Goal: Information Seeking & Learning: Learn about a topic

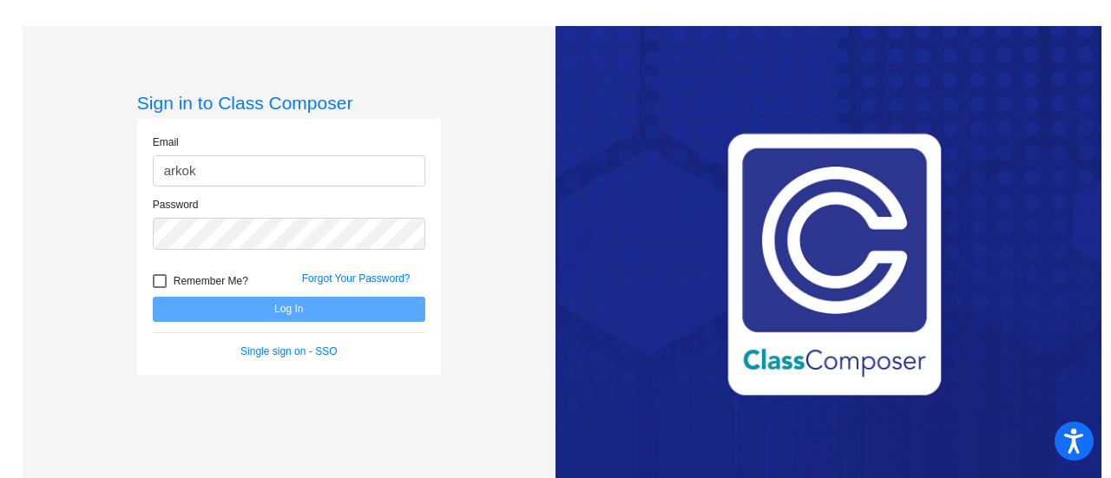
type input "[EMAIL_ADDRESS][DOMAIN_NAME]"
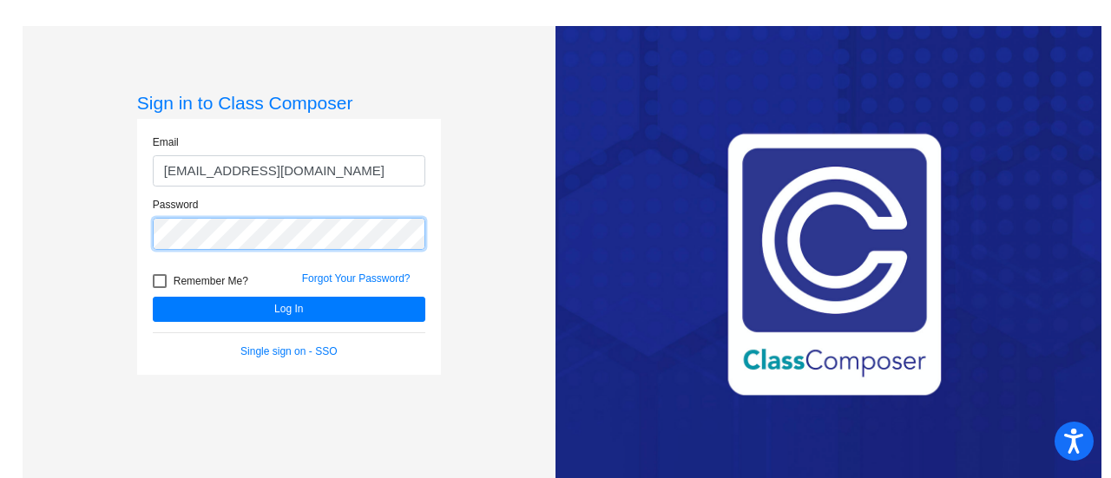
click at [153, 297] on button "Log In" at bounding box center [289, 309] width 273 height 25
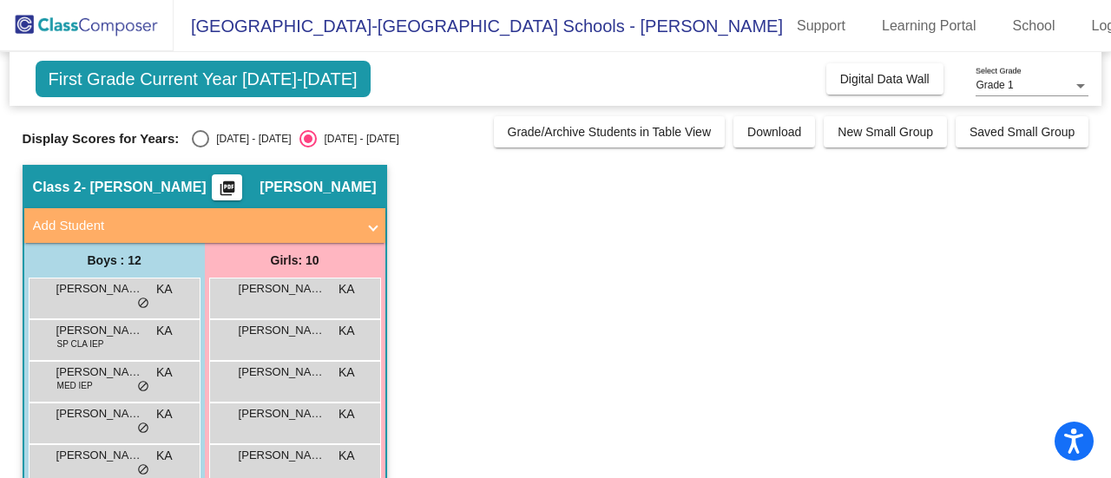
click at [199, 138] on div "Select an option" at bounding box center [200, 138] width 17 height 17
click at [200, 148] on input "[DATE] - [DATE]" at bounding box center [200, 148] width 1 height 1
radio input "true"
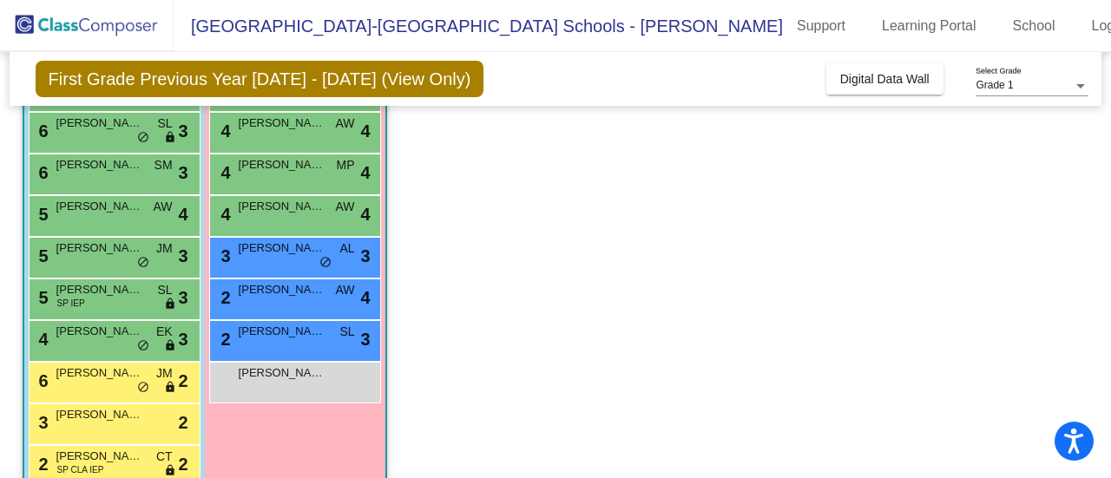
scroll to position [293, 0]
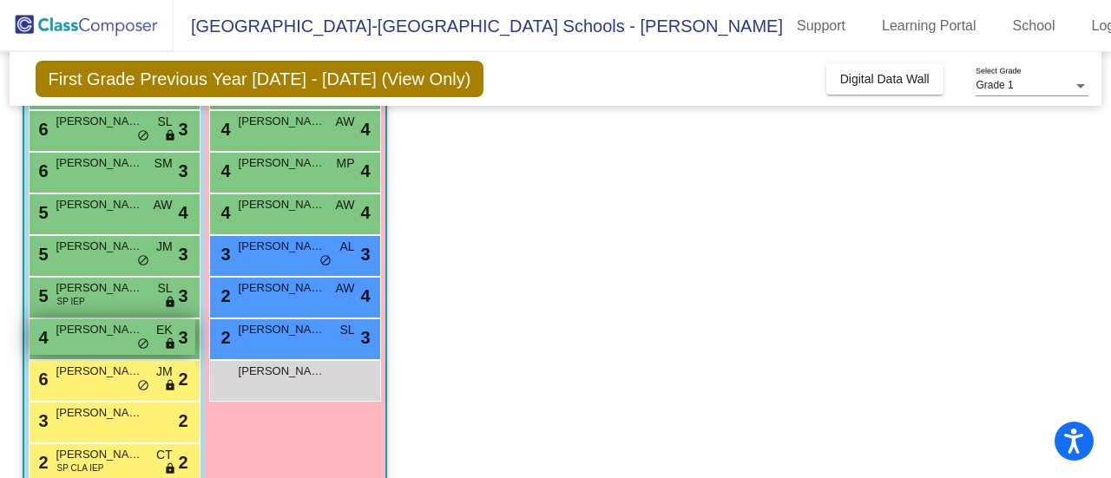
click at [100, 339] on div "4 [PERSON_NAME] EK lock do_not_disturb_alt 3" at bounding box center [113, 337] width 166 height 36
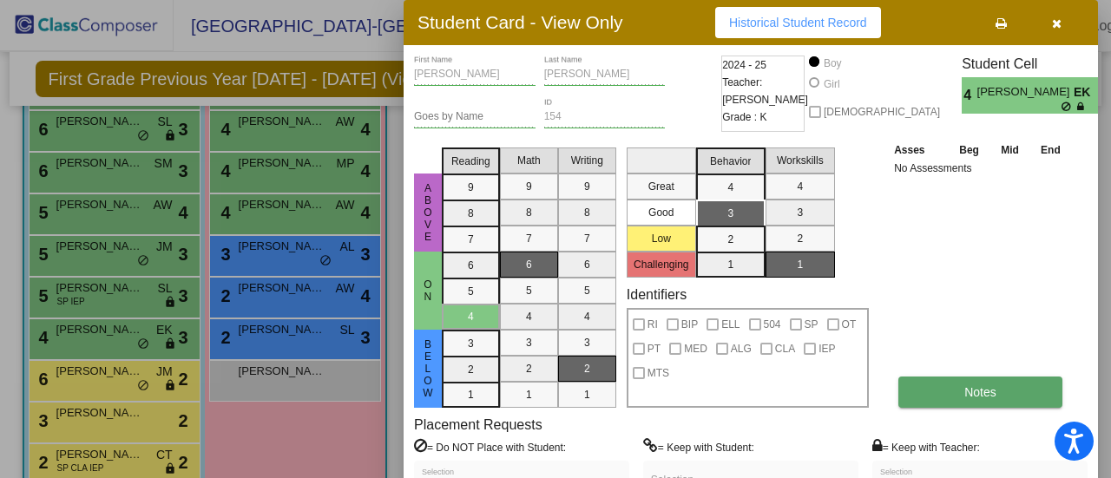
click at [936, 388] on button "Notes" at bounding box center [980, 392] width 164 height 31
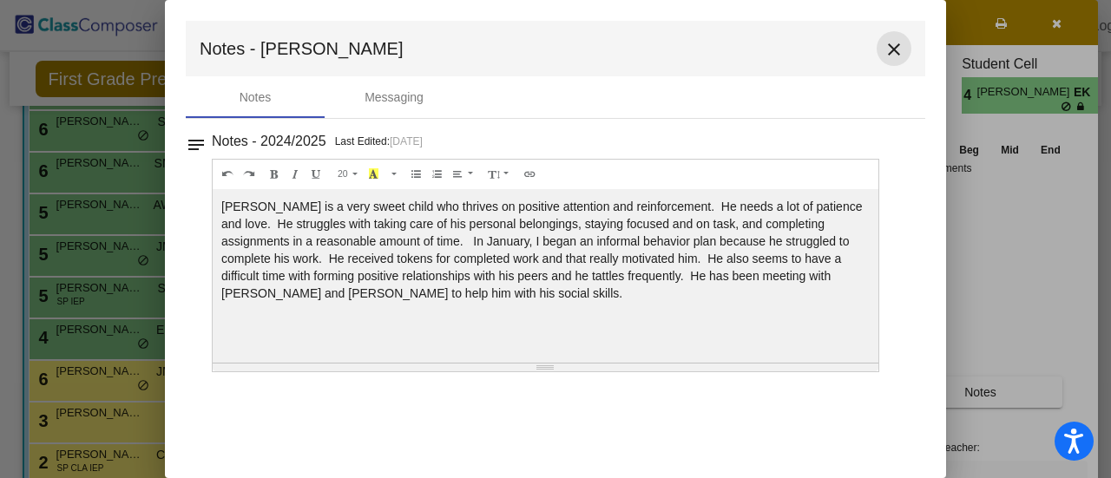
click at [894, 55] on mat-icon "close" at bounding box center [894, 49] width 21 height 21
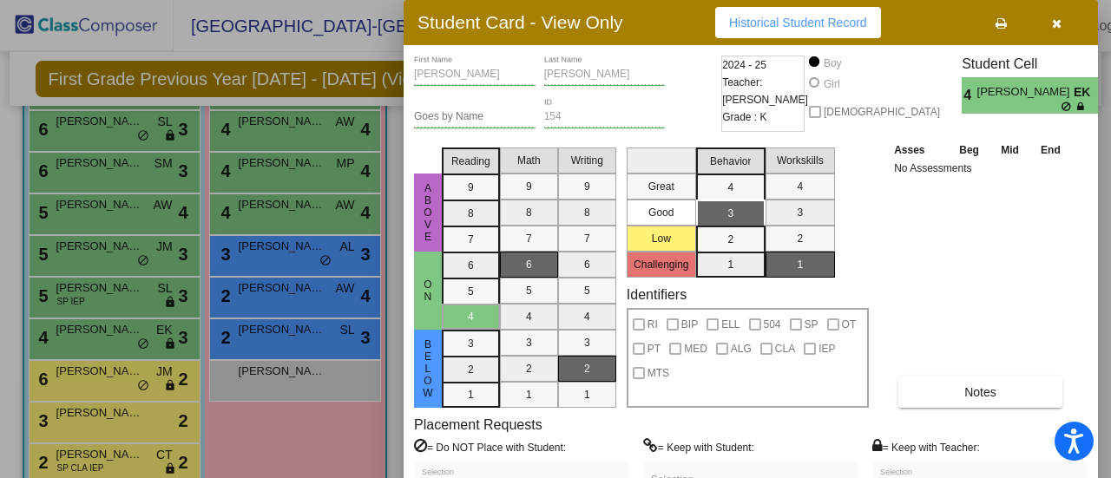
click at [1056, 22] on icon "button" at bounding box center [1057, 23] width 10 height 12
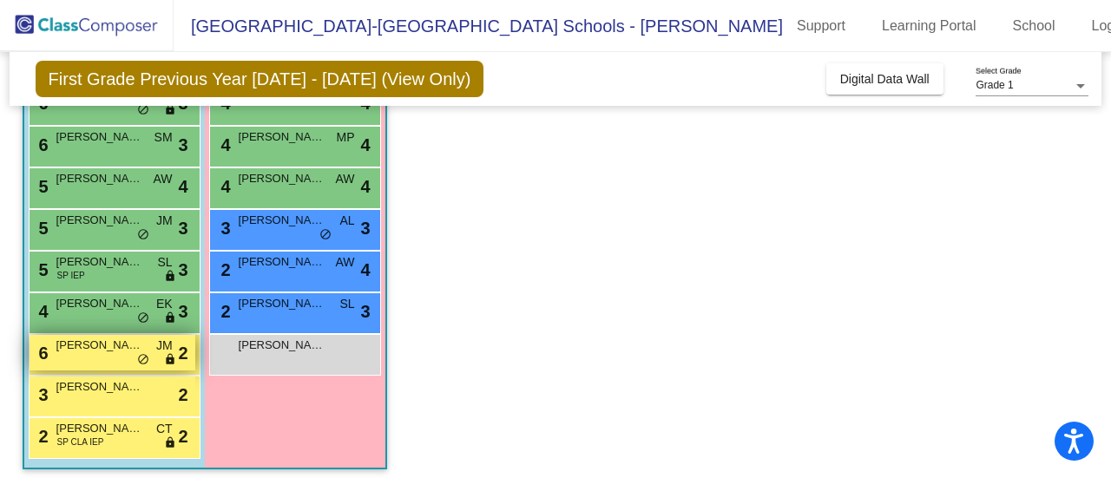
scroll to position [326, 0]
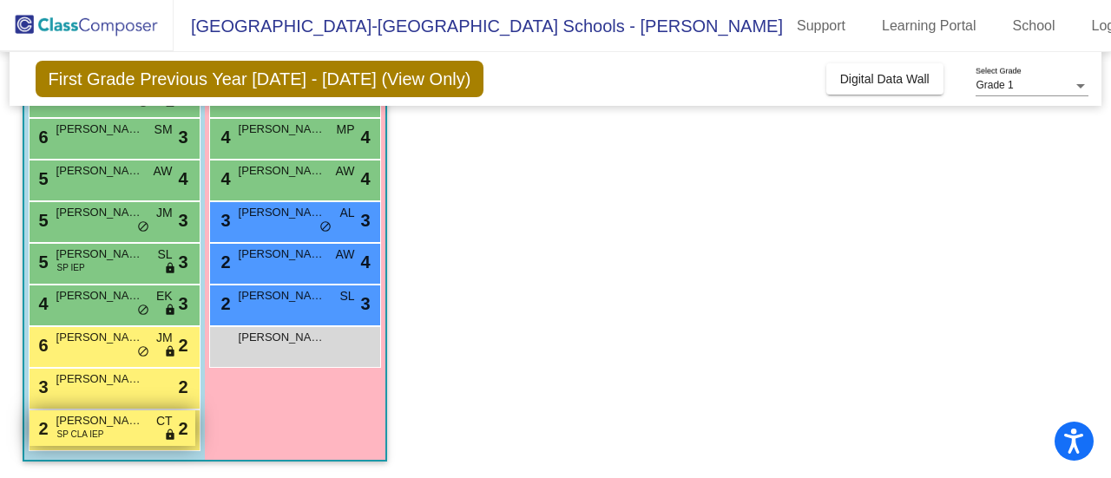
click at [93, 431] on span "SP CLA IEP" at bounding box center [80, 434] width 47 height 13
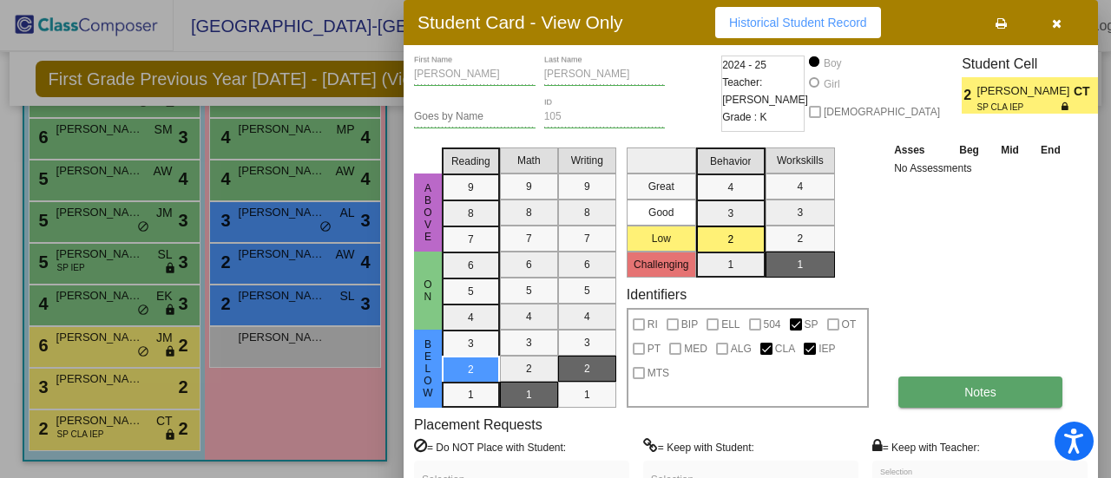
click at [973, 385] on span "Notes" at bounding box center [980, 392] width 32 height 14
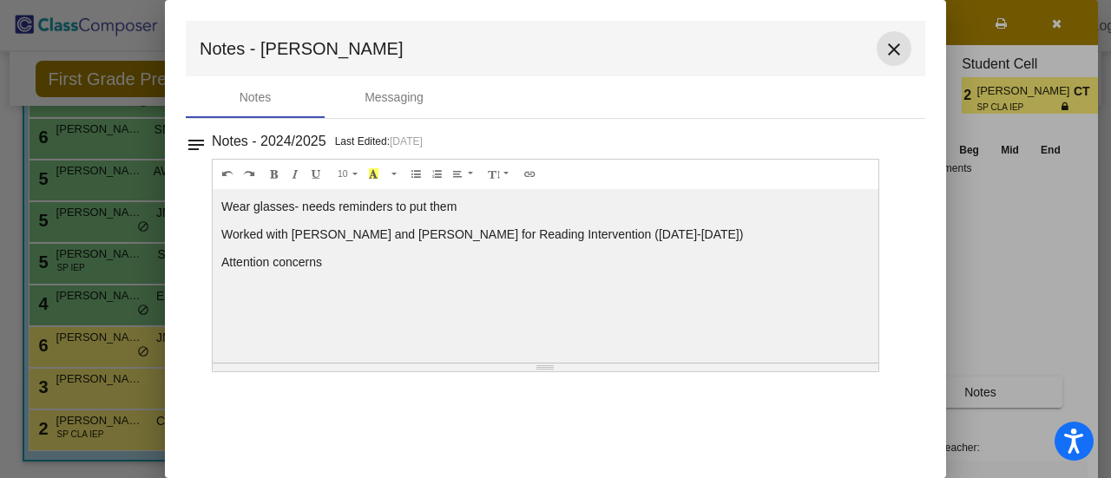
click at [896, 52] on mat-icon "close" at bounding box center [894, 49] width 21 height 21
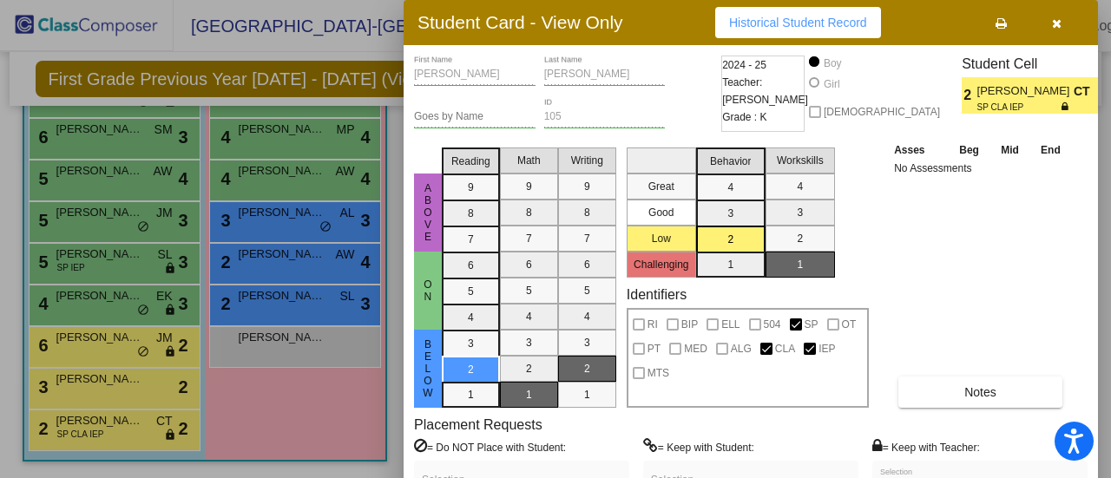
click at [1054, 30] on button "button" at bounding box center [1057, 22] width 56 height 31
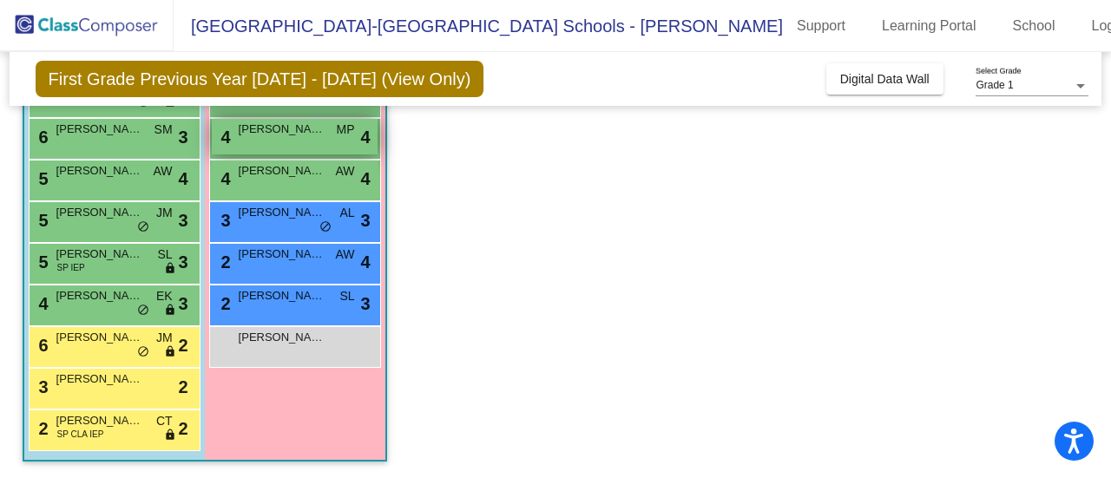
click at [319, 130] on span "[PERSON_NAME]" at bounding box center [282, 129] width 87 height 17
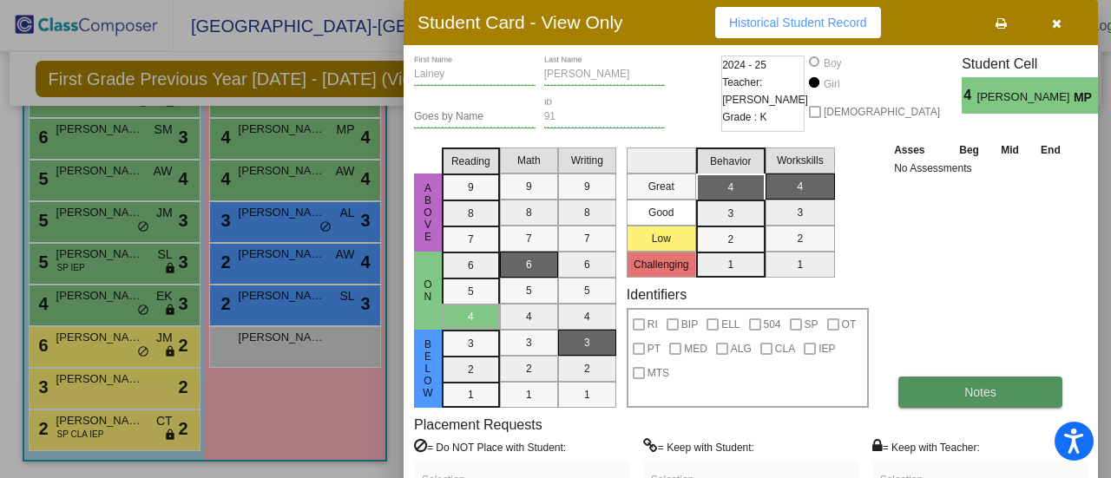
click at [946, 388] on button "Notes" at bounding box center [980, 392] width 164 height 31
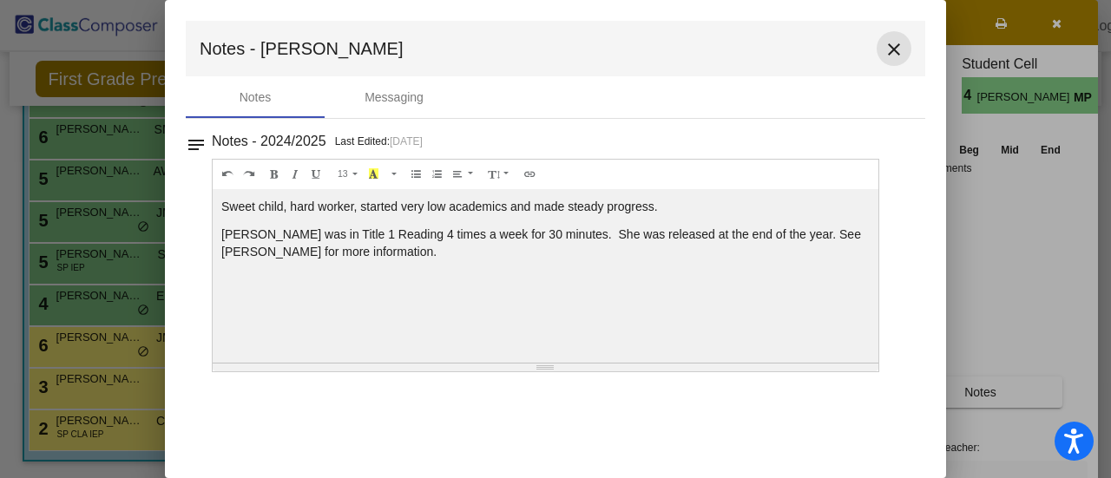
click at [896, 53] on mat-icon "close" at bounding box center [894, 49] width 21 height 21
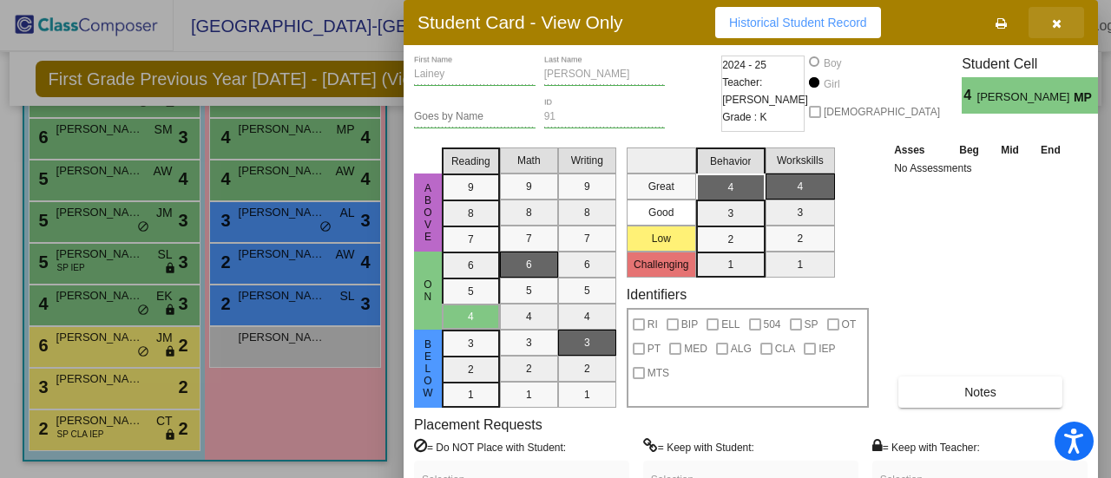
click at [1057, 22] on icon "button" at bounding box center [1057, 23] width 10 height 12
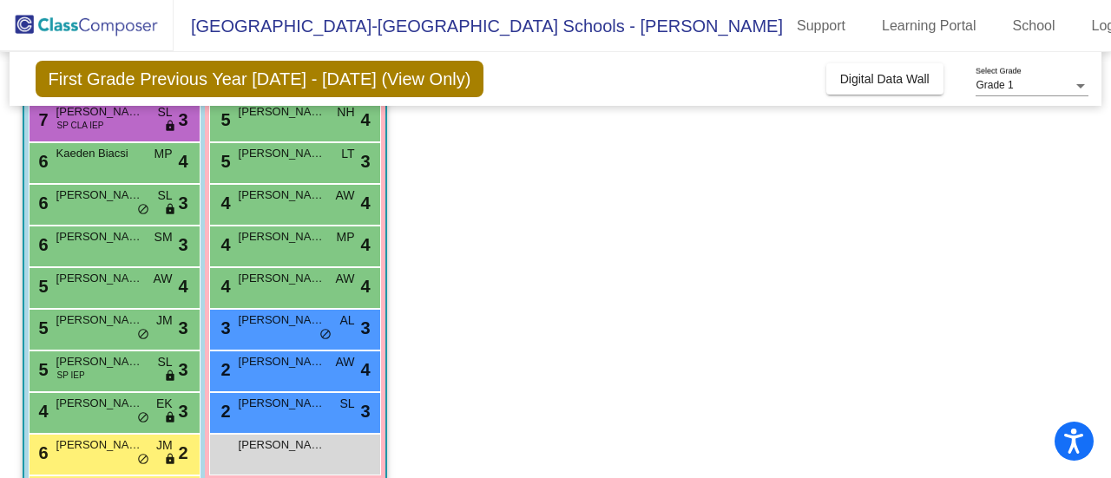
scroll to position [222, 0]
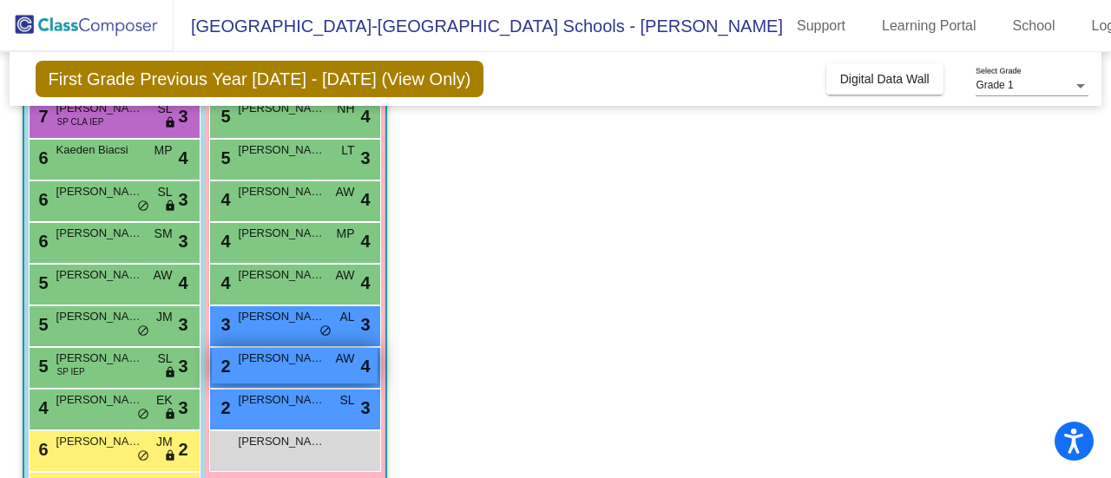
click at [307, 354] on span "[PERSON_NAME]" at bounding box center [282, 358] width 87 height 17
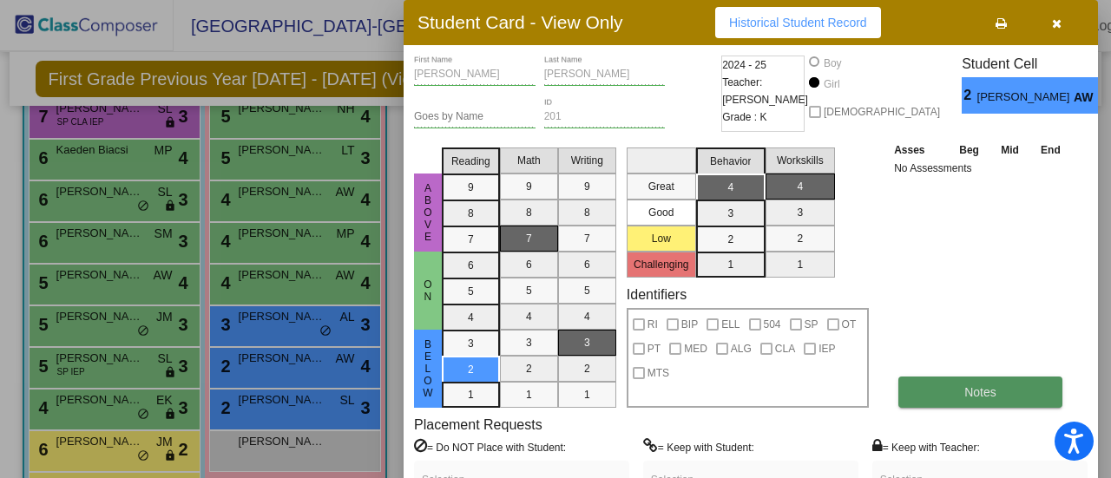
click at [957, 402] on button "Notes" at bounding box center [980, 392] width 164 height 31
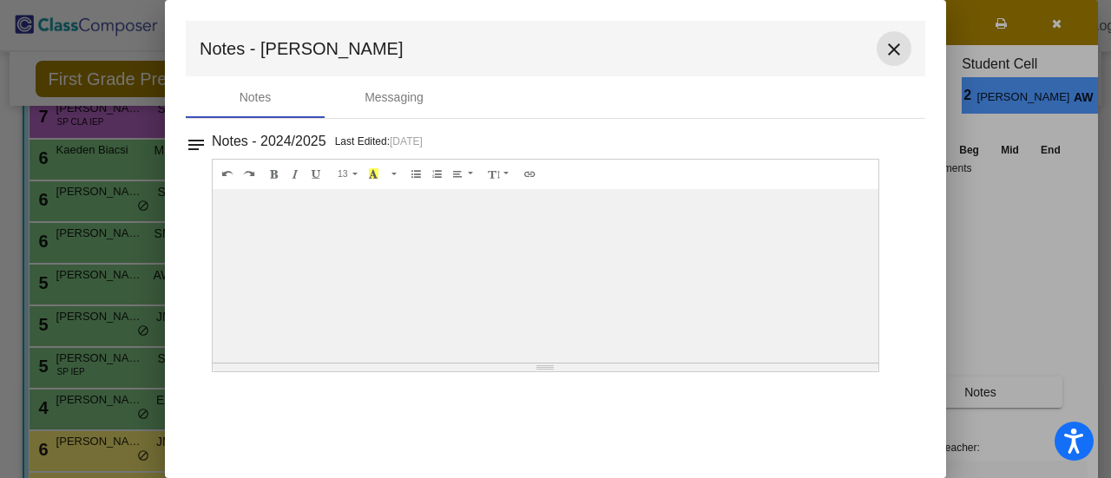
click at [901, 49] on mat-icon "close" at bounding box center [894, 49] width 21 height 21
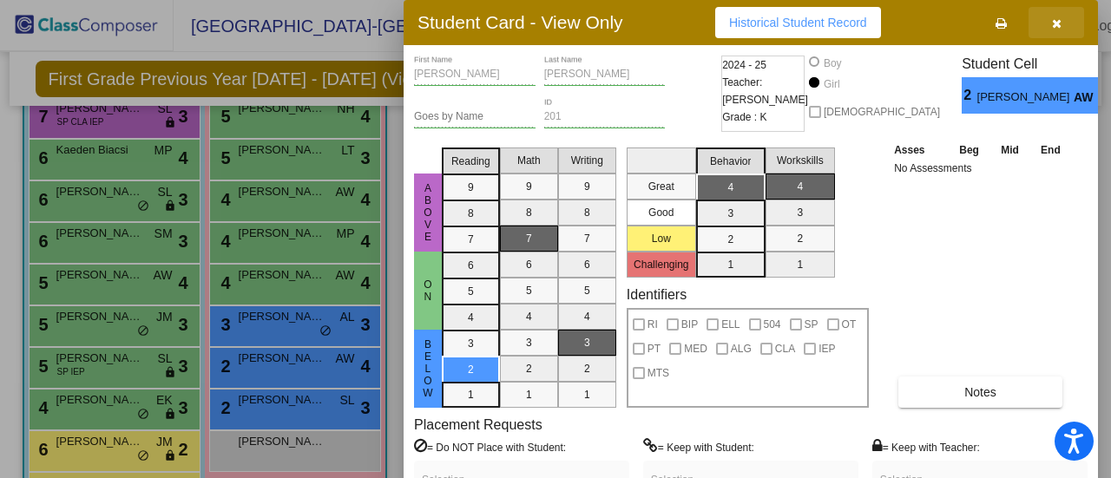
click at [1059, 27] on icon "button" at bounding box center [1057, 23] width 10 height 12
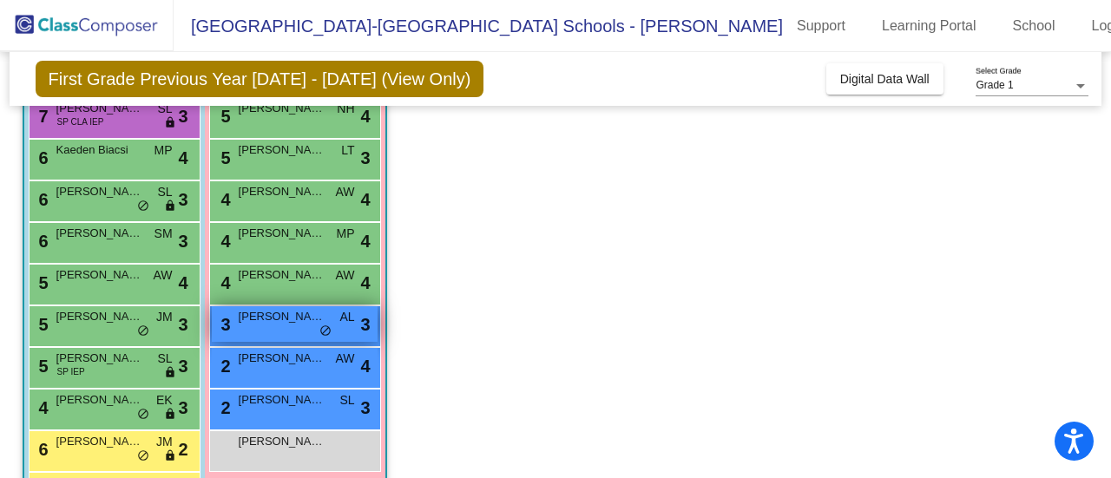
click at [275, 319] on span "[PERSON_NAME]" at bounding box center [282, 316] width 87 height 17
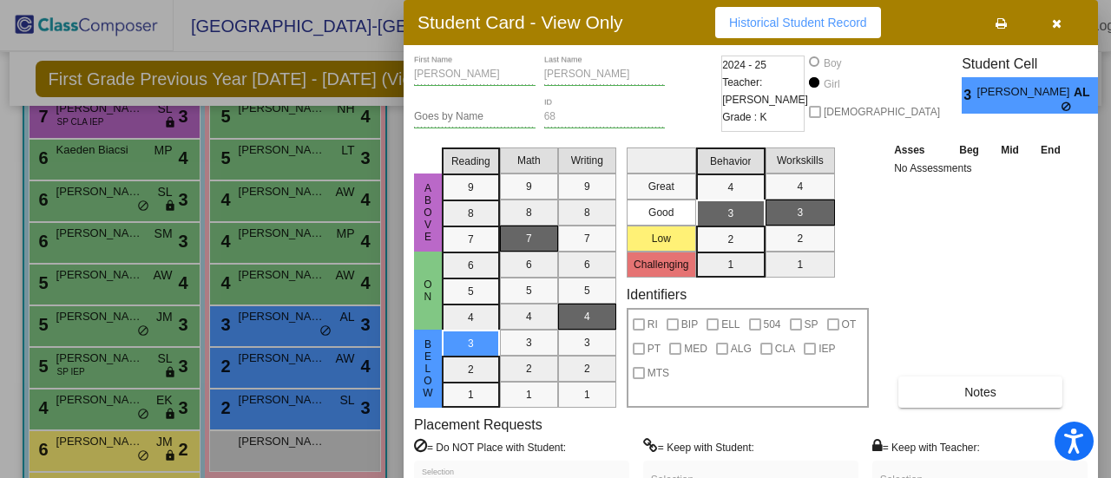
click at [542, 444] on label "= Do NOT Place with Student:" at bounding box center [490, 446] width 152 height 17
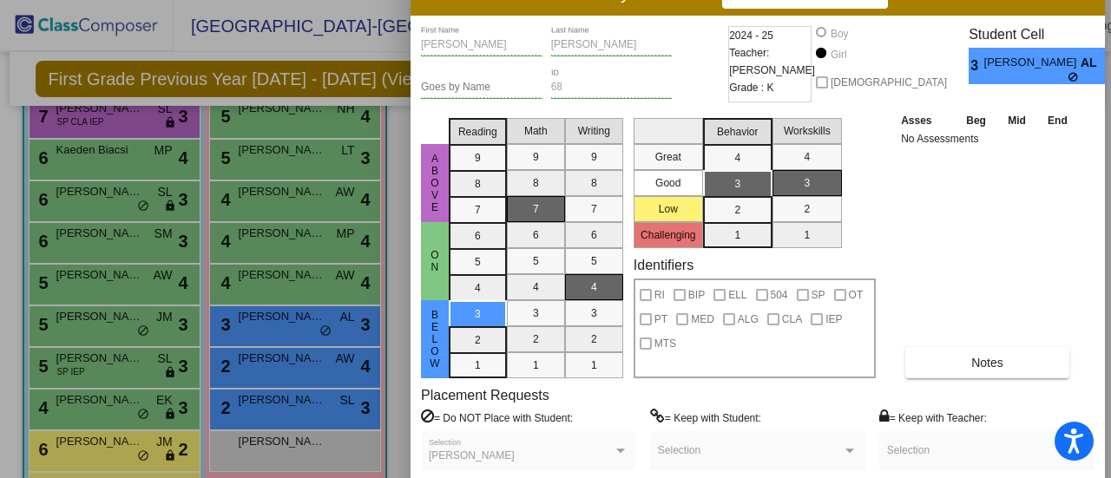
drag, startPoint x: 917, startPoint y: 34, endPoint x: 924, endPoint y: 4, distance: 30.3
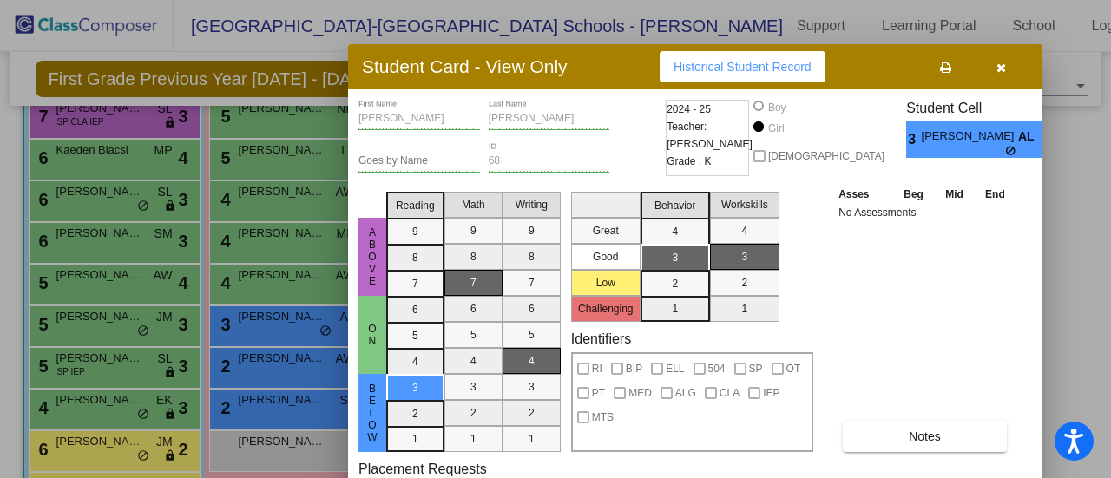
drag, startPoint x: 922, startPoint y: 9, endPoint x: 859, endPoint y: 82, distance: 96.7
click at [859, 82] on div "Student Card - View Only Historical Student Record" at bounding box center [695, 66] width 694 height 45
click at [1003, 63] on icon "button" at bounding box center [1002, 68] width 10 height 12
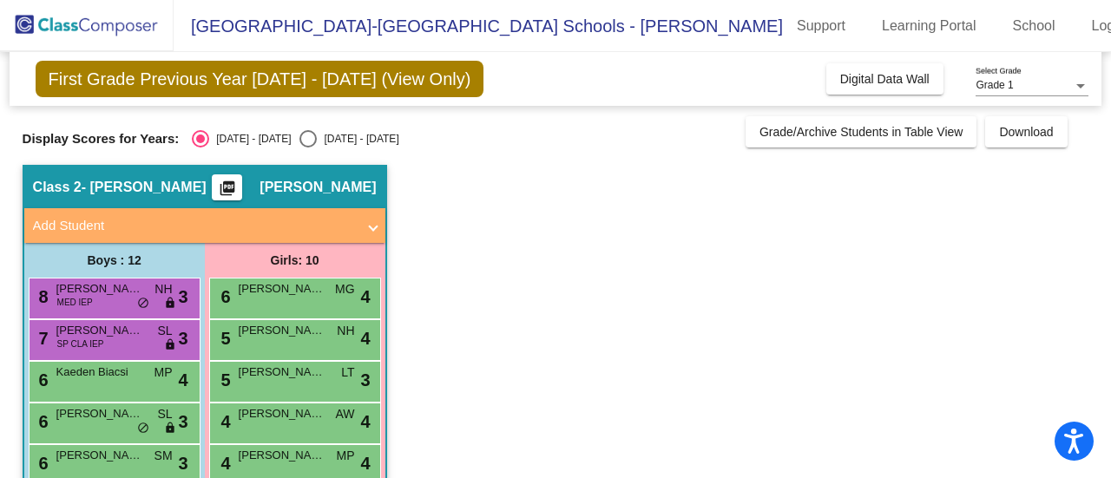
scroll to position [1, 0]
